Goal: Register for event/course

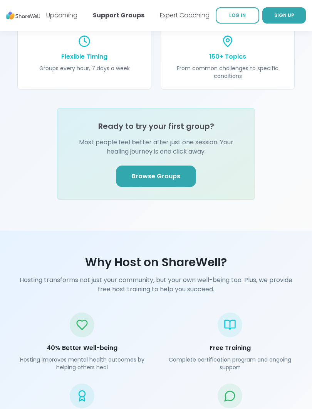
scroll to position [1202, 0]
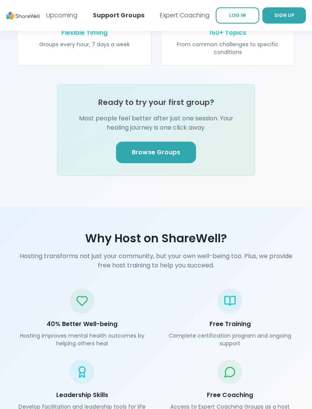
click at [177, 157] on span "Browse Groups" at bounding box center [156, 152] width 49 height 9
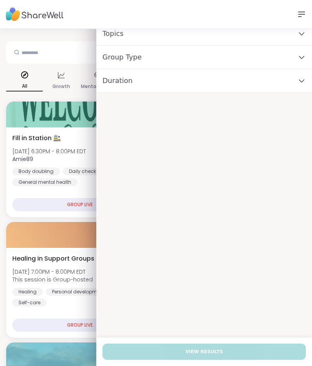
click at [297, 63] on div "Group Type" at bounding box center [204, 57] width 216 height 24
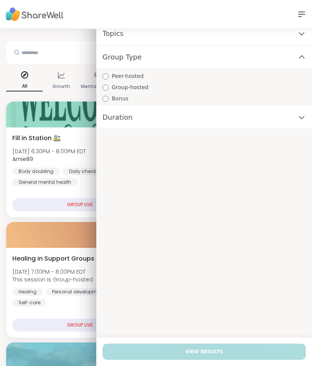
click at [143, 89] on span "Group-hosted" at bounding box center [130, 87] width 37 height 8
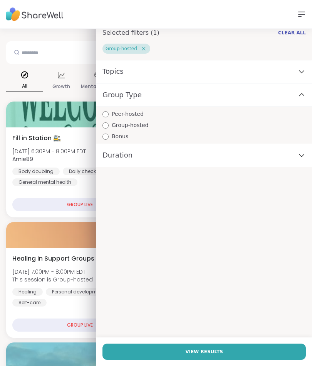
click at [298, 79] on div "Topics" at bounding box center [204, 72] width 216 height 24
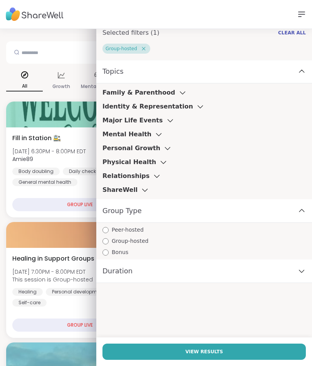
click at [155, 135] on icon at bounding box center [159, 133] width 8 height 5
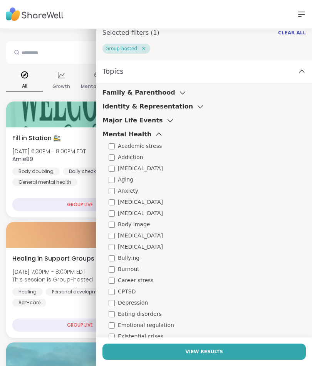
click at [179, 95] on icon at bounding box center [183, 92] width 8 height 5
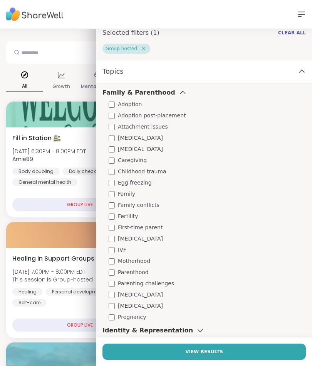
click at [164, 91] on div "Family & Parenthood" at bounding box center [145, 92] width 84 height 9
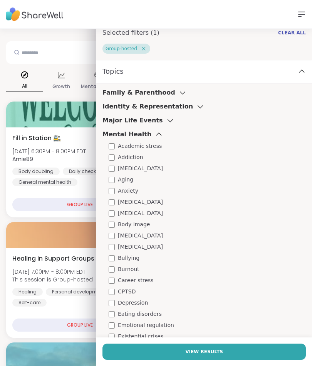
click at [174, 105] on h3 "Identity & Representation" at bounding box center [148, 106] width 91 height 9
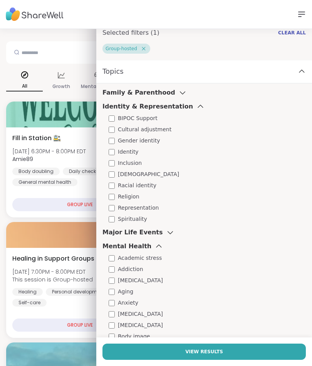
click at [175, 105] on h3 "Identity & Representation" at bounding box center [148, 106] width 91 height 9
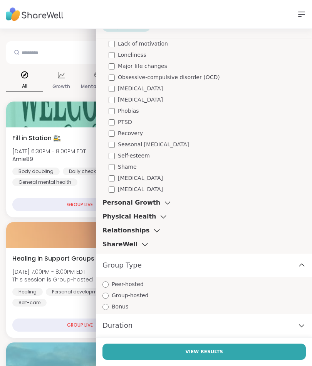
scroll to position [415, 0]
click at [141, 243] on icon at bounding box center [145, 243] width 8 height 5
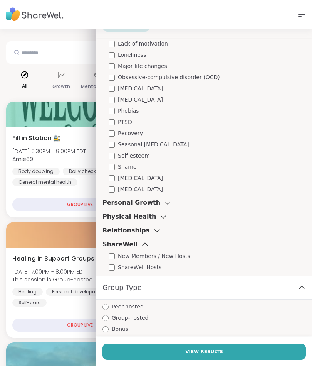
click at [155, 230] on icon at bounding box center [157, 230] width 5 height 3
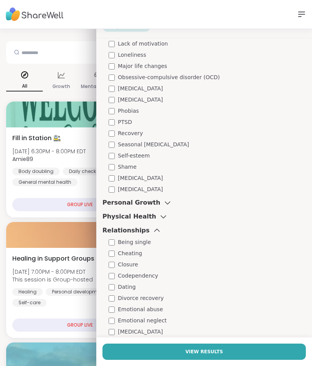
click at [159, 214] on icon at bounding box center [163, 216] width 8 height 5
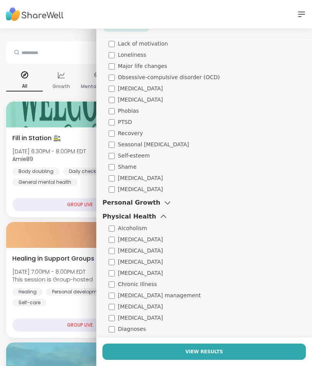
click at [163, 201] on icon at bounding box center [167, 202] width 8 height 5
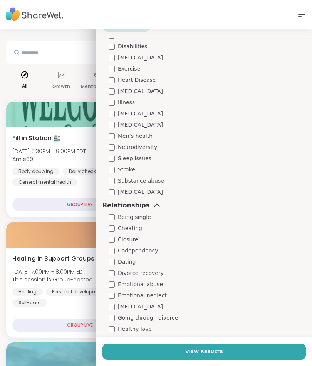
click at [149, 202] on div "Relationships" at bounding box center [132, 205] width 59 height 9
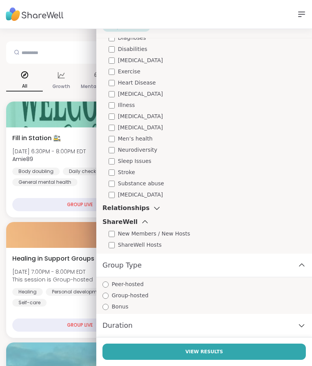
click at [142, 220] on icon at bounding box center [145, 221] width 8 height 5
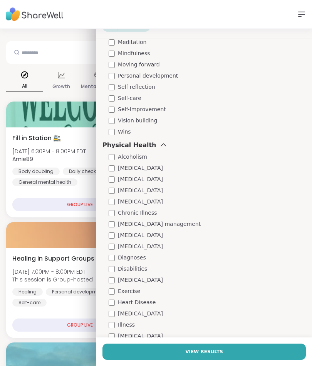
click at [159, 143] on icon at bounding box center [163, 144] width 8 height 5
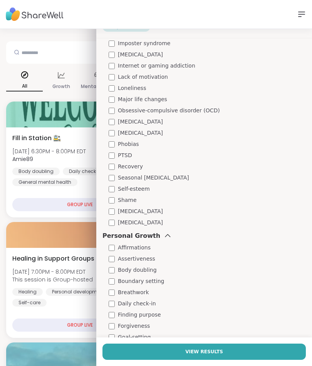
scroll to position [379, 0]
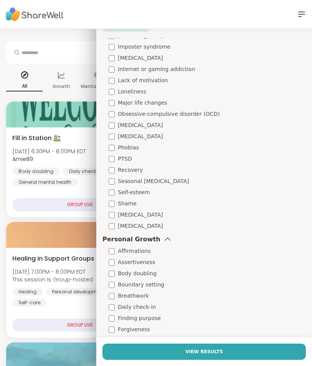
click at [163, 238] on icon at bounding box center [167, 238] width 8 height 5
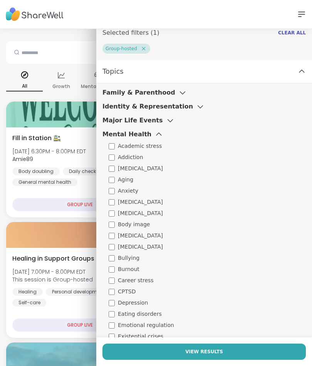
scroll to position [0, 0]
click at [166, 118] on icon at bounding box center [170, 120] width 8 height 5
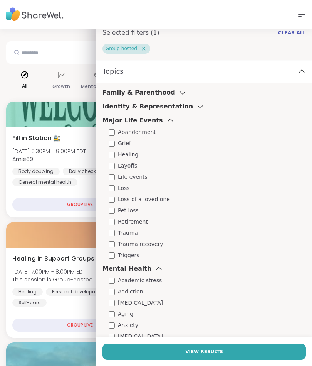
click at [165, 108] on h3 "Identity & Representation" at bounding box center [148, 106] width 91 height 9
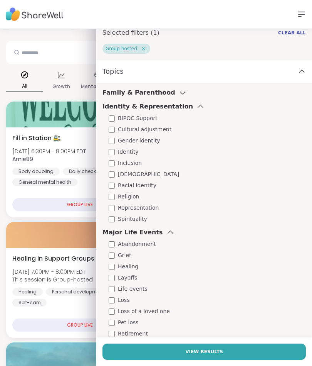
click at [179, 94] on icon at bounding box center [183, 92] width 8 height 5
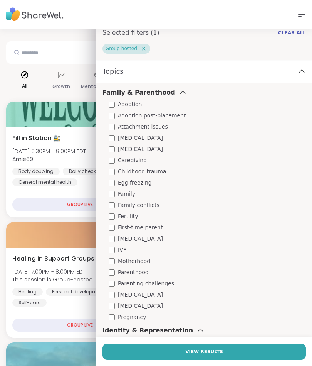
click at [273, 71] on div "Topics" at bounding box center [204, 72] width 216 height 24
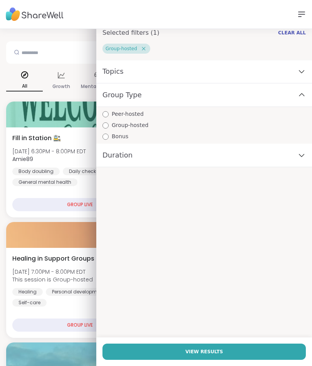
click at [243, 150] on div "Duration" at bounding box center [204, 155] width 216 height 24
click at [136, 177] on span "30 minutes" at bounding box center [127, 174] width 30 height 8
click at [135, 178] on span "30 minutes" at bounding box center [127, 174] width 30 height 8
click at [135, 182] on span "45 minutes" at bounding box center [127, 185] width 30 height 8
click at [261, 63] on div "Topics" at bounding box center [204, 72] width 216 height 24
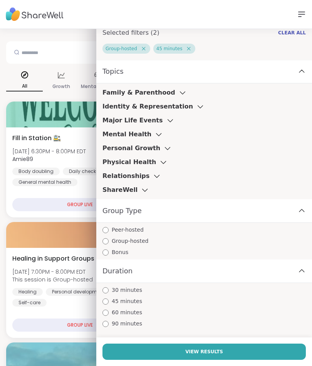
click at [163, 94] on div "Family & Parenthood" at bounding box center [145, 92] width 84 height 9
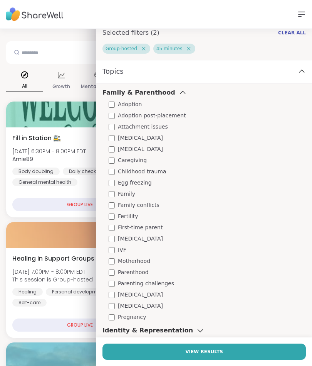
click at [162, 92] on h3 "Family & Parenthood" at bounding box center [139, 92] width 73 height 9
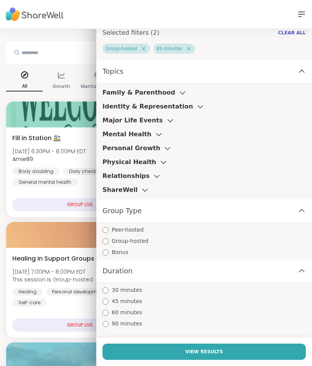
click at [168, 120] on icon at bounding box center [170, 121] width 5 height 3
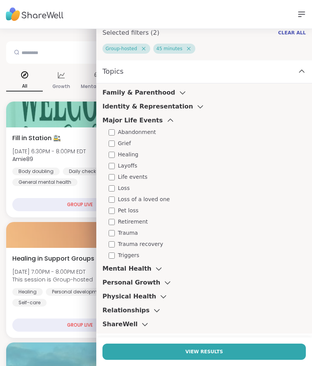
click at [160, 118] on div "Major Life Events" at bounding box center [139, 120] width 72 height 9
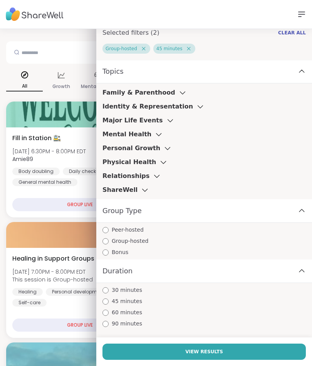
click at [170, 106] on h3 "Identity & Representation" at bounding box center [148, 106] width 91 height 9
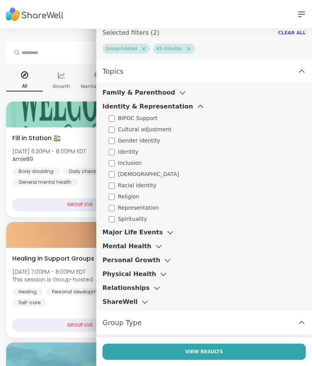
click at [169, 104] on h3 "Identity & Representation" at bounding box center [148, 106] width 91 height 9
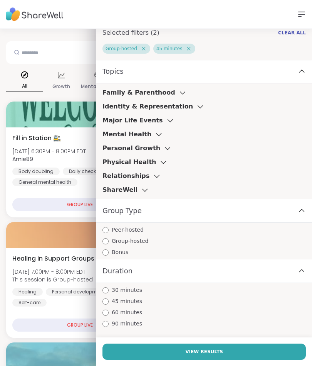
click at [179, 94] on icon at bounding box center [183, 92] width 8 height 5
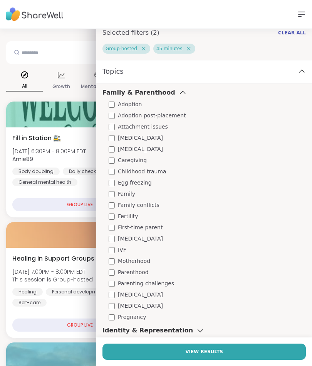
click at [179, 93] on icon at bounding box center [183, 92] width 8 height 5
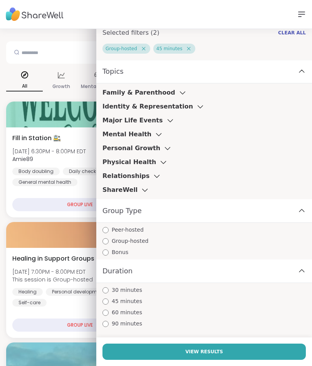
click at [155, 133] on icon at bounding box center [159, 133] width 8 height 5
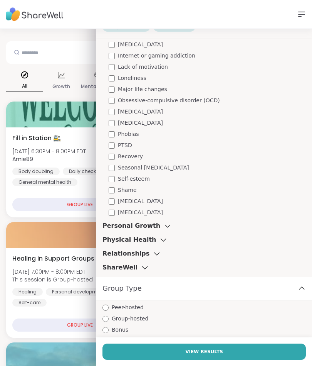
scroll to position [394, 0]
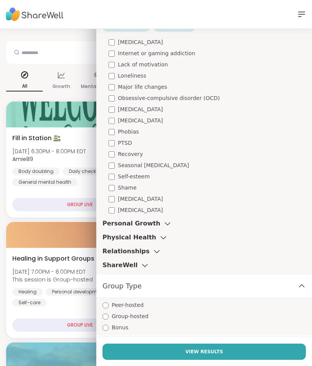
click at [163, 225] on icon at bounding box center [167, 223] width 8 height 5
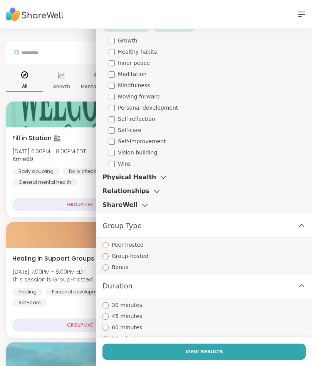
scroll to position [706, 0]
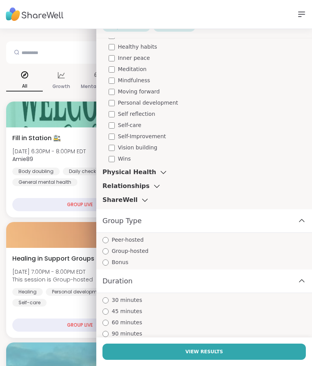
click at [159, 170] on icon at bounding box center [163, 171] width 8 height 5
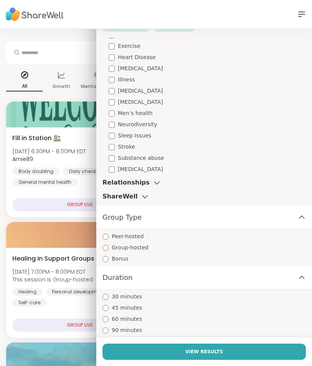
scroll to position [977, 0]
click at [204, 351] on span "View Results" at bounding box center [204, 351] width 38 height 7
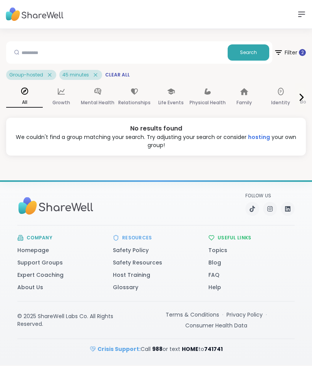
click at [305, 96] on icon at bounding box center [301, 97] width 9 height 9
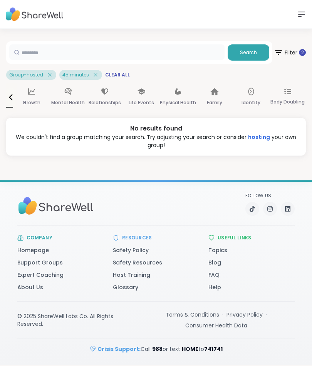
click at [189, 52] on input "text" at bounding box center [117, 51] width 216 height 15
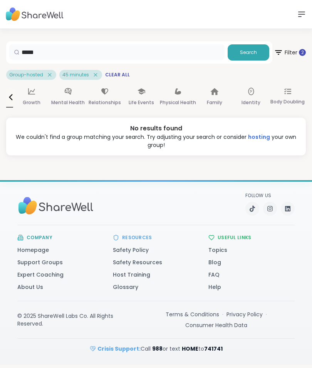
type input "*****"
click at [284, 54] on span "Filter 2" at bounding box center [290, 52] width 32 height 19
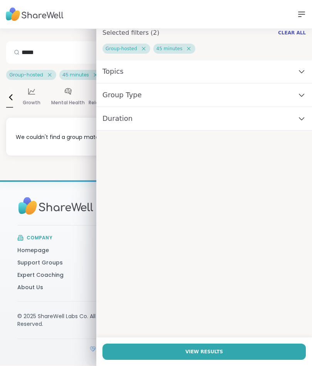
click at [296, 33] on span "Clear All" at bounding box center [292, 33] width 28 height 6
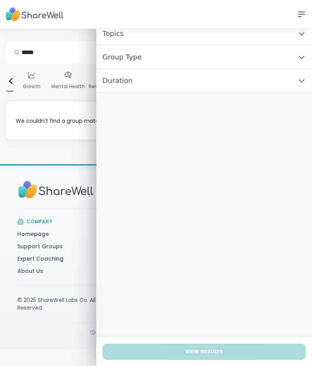
click at [301, 13] on icon at bounding box center [301, 14] width 9 height 9
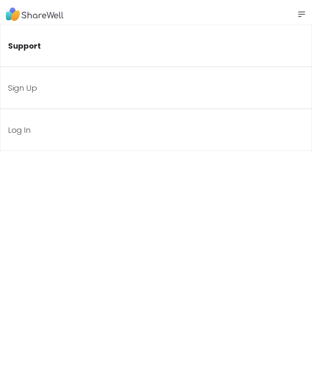
click at [301, 15] on icon at bounding box center [302, 14] width 6 height 5
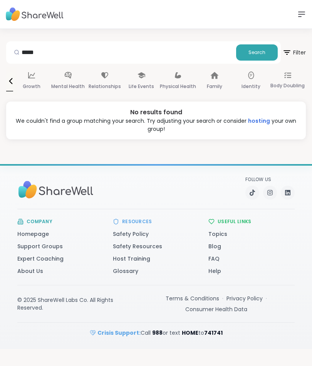
click at [287, 50] on icon at bounding box center [287, 52] width 9 height 9
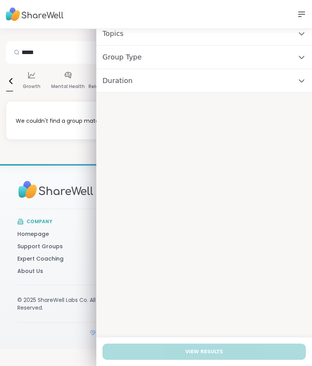
click at [56, 240] on ul "Homepage Support Groups Expert Coaching About Us" at bounding box center [60, 252] width 86 height 46
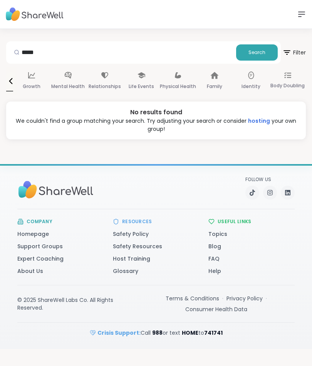
click at [257, 54] on span "Search" at bounding box center [257, 52] width 17 height 7
click at [270, 52] on button "Search" at bounding box center [257, 52] width 42 height 16
